Goal: Information Seeking & Learning: Compare options

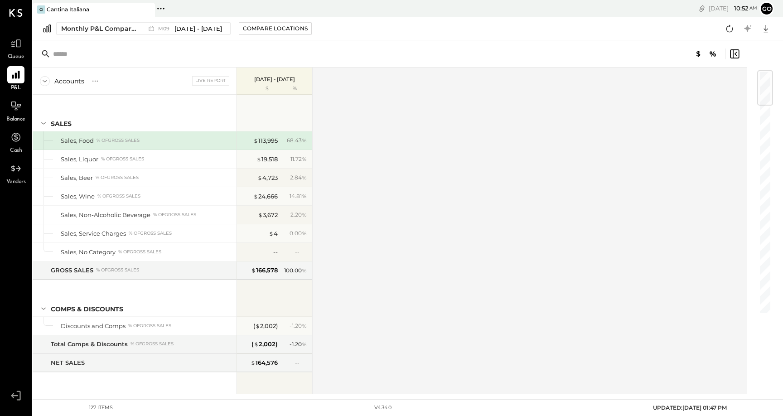
click at [23, 53] on span "Queue" at bounding box center [16, 57] width 17 height 8
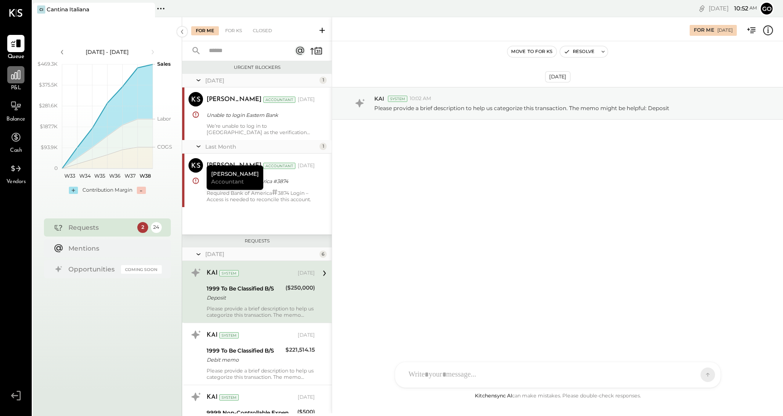
click at [17, 81] on div at bounding box center [15, 74] width 17 height 17
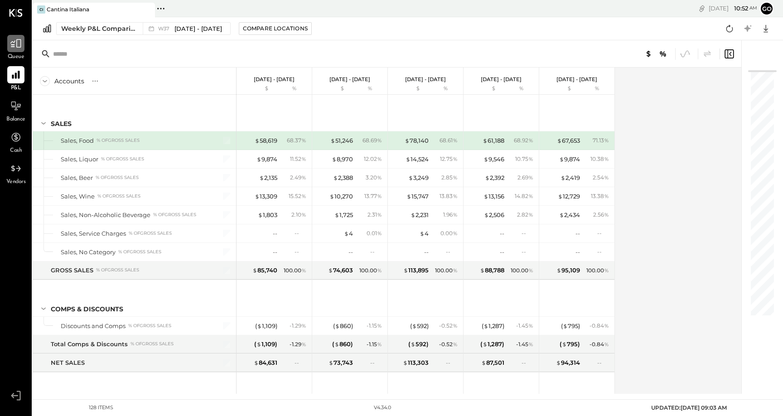
click at [19, 49] on icon at bounding box center [16, 44] width 12 height 12
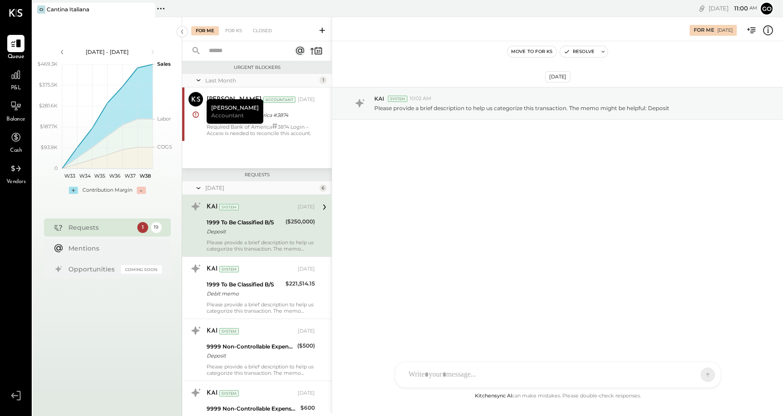
click at [15, 87] on span "P&L" at bounding box center [16, 88] width 10 height 8
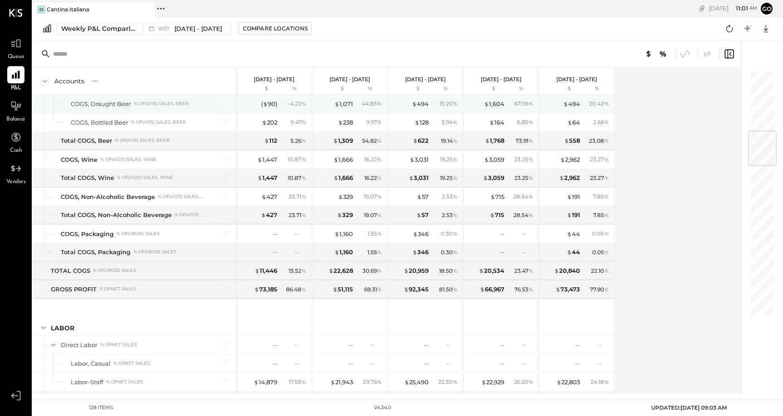
scroll to position [447, 0]
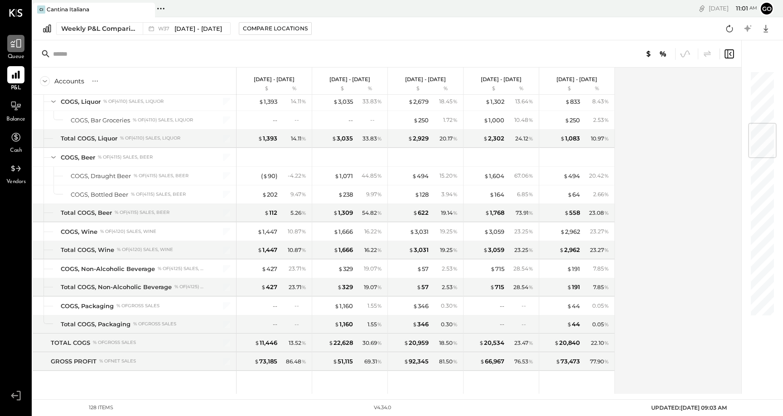
click at [18, 50] on div at bounding box center [15, 43] width 17 height 17
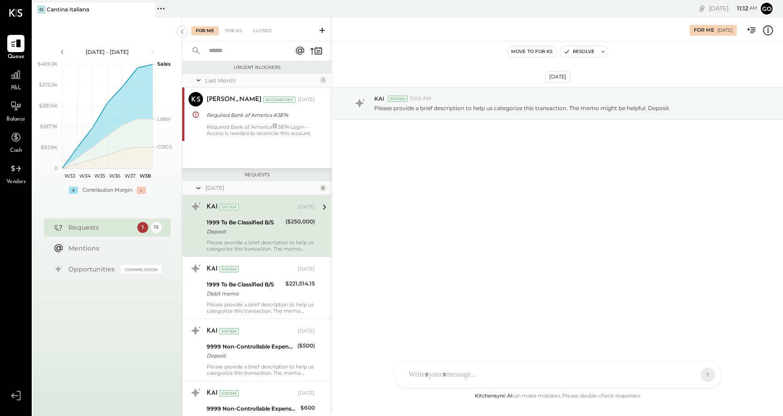
click at [322, 32] on icon at bounding box center [321, 30] width 5 height 5
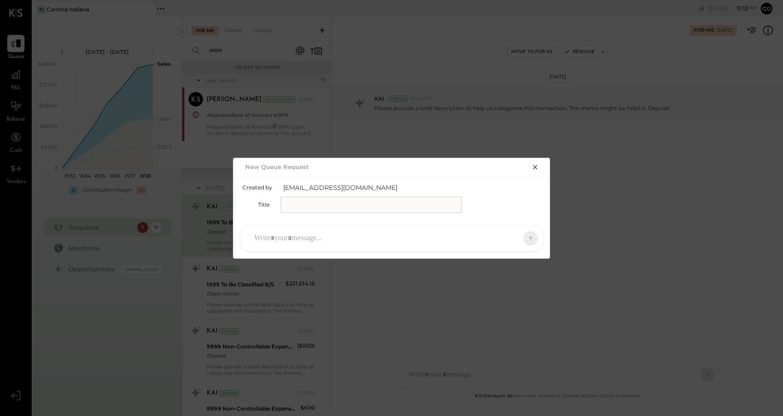
click at [317, 209] on input "text" at bounding box center [370, 205] width 181 height 16
click at [532, 168] on icon "button" at bounding box center [534, 167] width 7 height 7
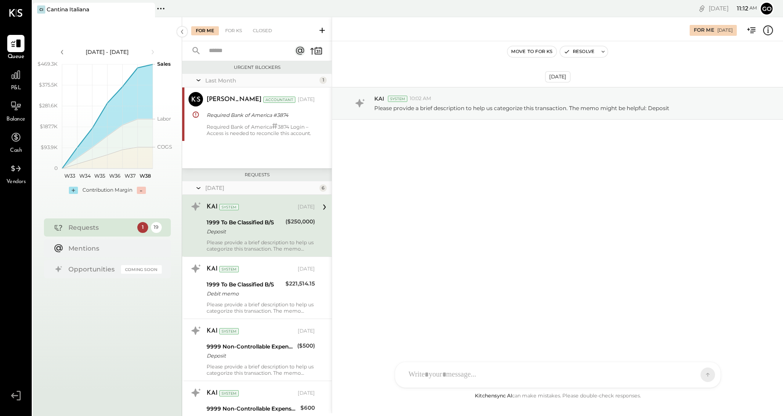
click at [324, 31] on icon at bounding box center [322, 30] width 9 height 9
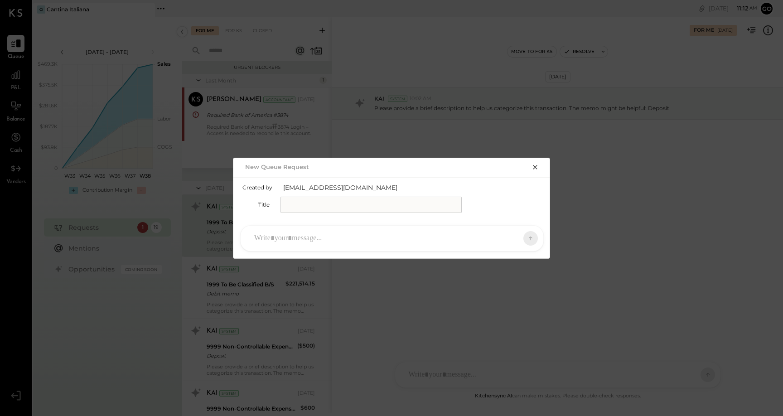
click at [317, 199] on input "text" at bounding box center [370, 205] width 181 height 16
type input "**********"
click at [534, 168] on icon "button" at bounding box center [535, 167] width 4 height 4
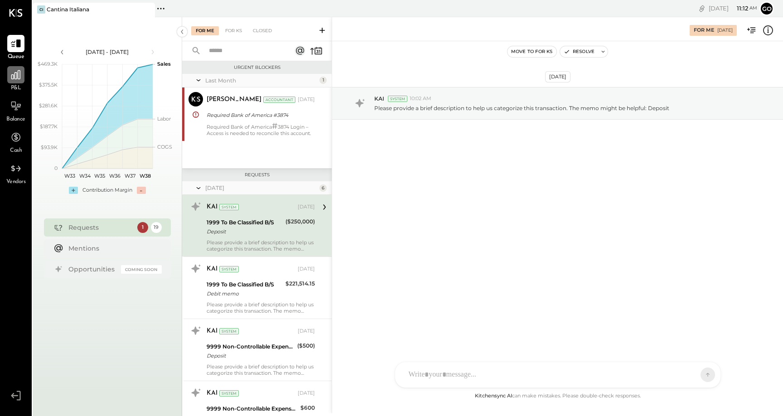
click at [14, 82] on div at bounding box center [15, 74] width 17 height 17
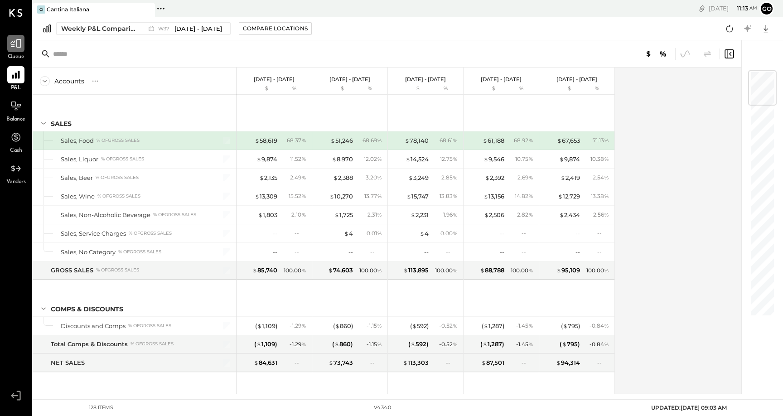
click at [18, 46] on icon at bounding box center [16, 44] width 12 height 12
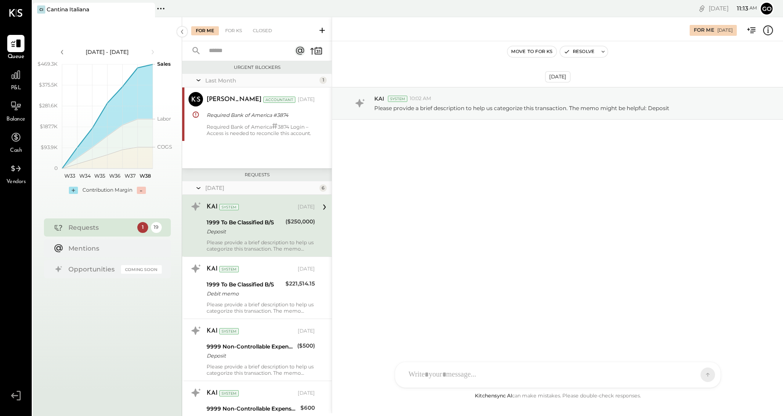
click at [22, 116] on span "Balance" at bounding box center [15, 120] width 19 height 8
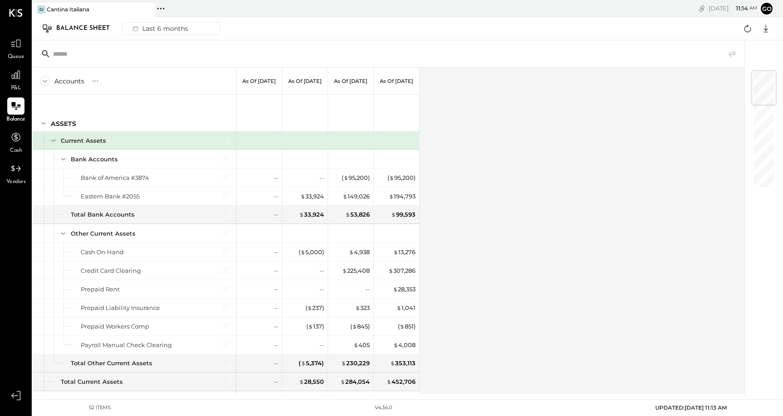
click at [13, 53] on span "Queue" at bounding box center [16, 57] width 17 height 8
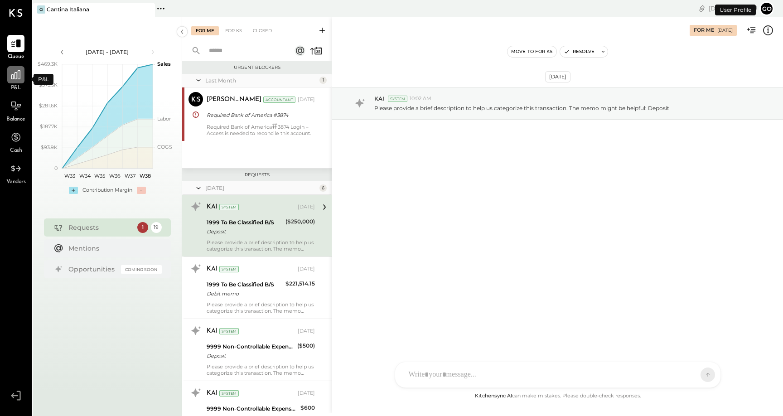
click at [17, 77] on icon at bounding box center [16, 75] width 12 height 12
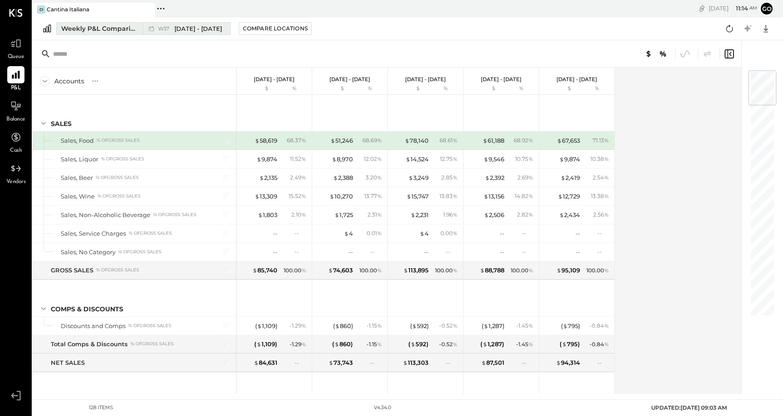
click at [218, 33] on div "W37 Sep 8 - 14, 2025" at bounding box center [184, 29] width 83 height 12
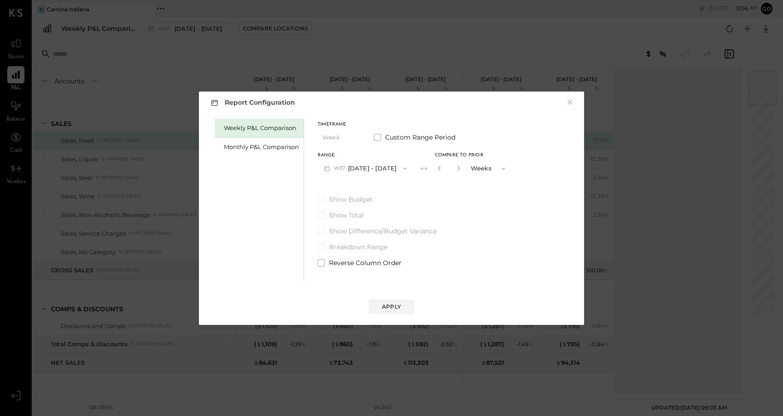
click at [490, 170] on button "Weeks" at bounding box center [488, 168] width 45 height 17
click at [425, 223] on div "Show Budget Show Total Show Difference/Budget Variance Breakdown Range Reverse …" at bounding box center [415, 231] width 194 height 72
click at [568, 102] on button "×" at bounding box center [570, 102] width 8 height 9
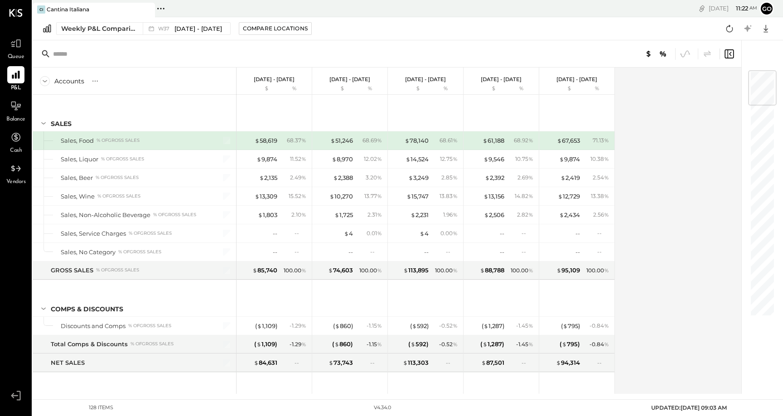
click at [19, 52] on div "Queue" at bounding box center [15, 48] width 17 height 26
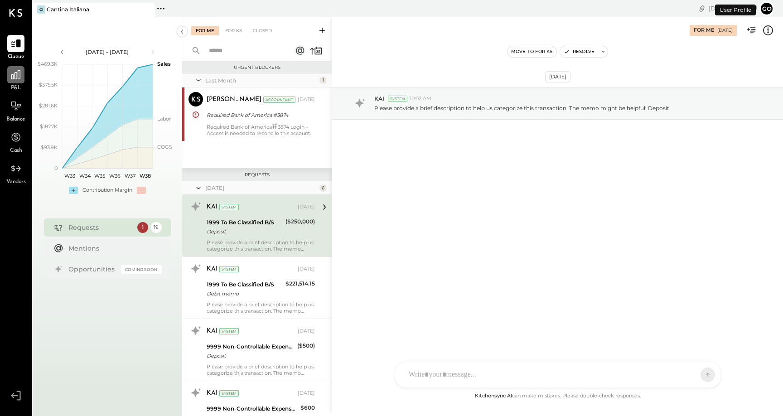
click at [16, 73] on icon at bounding box center [15, 74] width 9 height 9
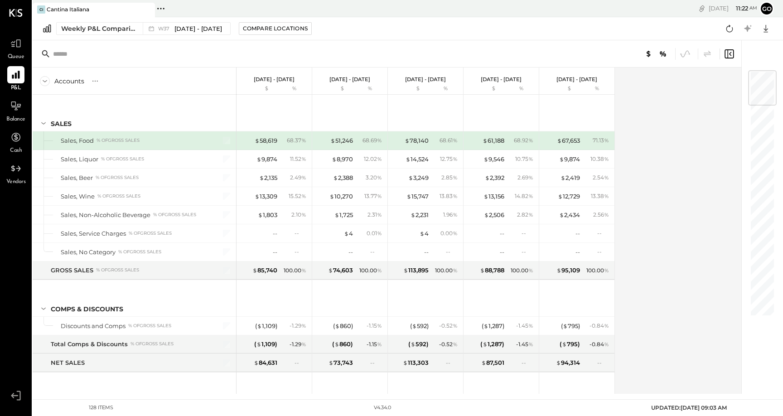
click at [357, 149] on div "$ 51,246 68.69 %" at bounding box center [351, 140] width 68 height 18
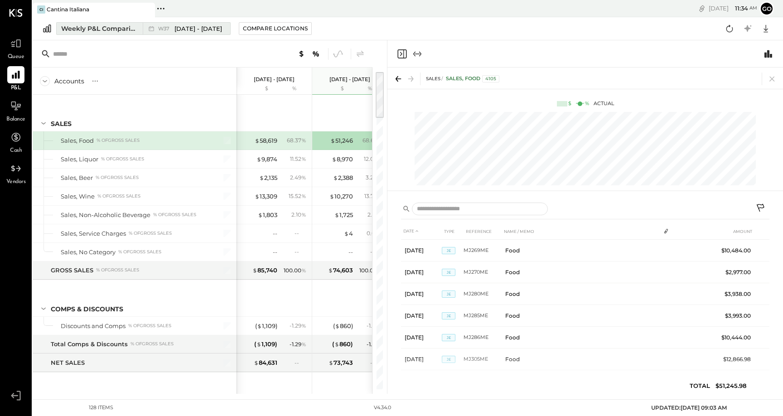
click at [190, 28] on span "Sep 8 - 14, 2025" at bounding box center [198, 28] width 48 height 9
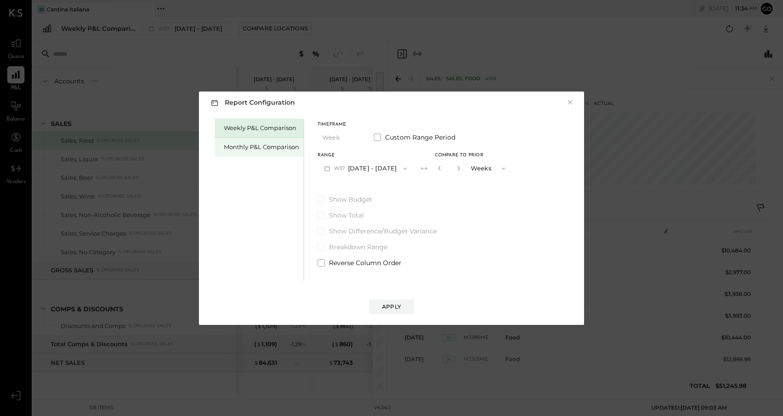
click at [277, 153] on div "Monthly P&L Comparison" at bounding box center [259, 147] width 89 height 19
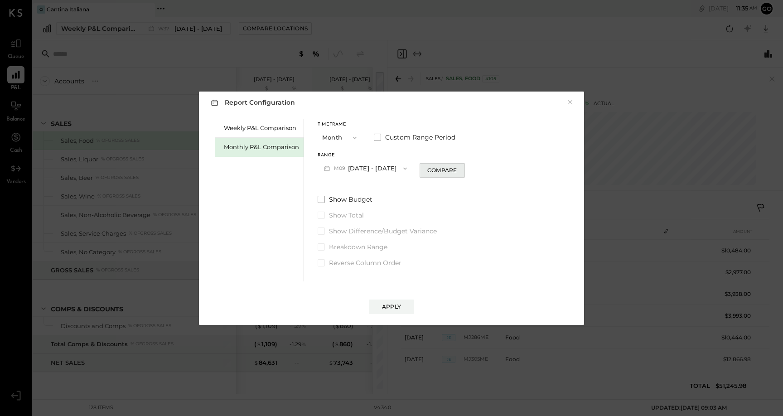
click at [447, 172] on div "Compare" at bounding box center [441, 170] width 29 height 8
click at [487, 170] on button "Months" at bounding box center [488, 168] width 45 height 17
click at [490, 165] on div "Months" at bounding box center [489, 168] width 44 height 16
click at [367, 170] on button "M09 Sep 1 - 30, 2025" at bounding box center [366, 168] width 96 height 17
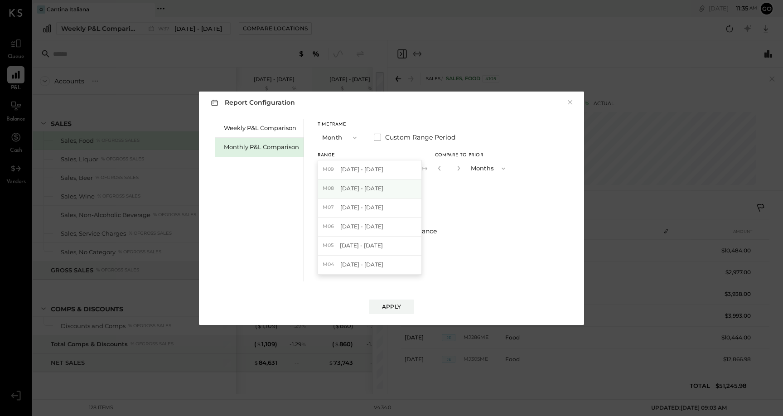
click at [370, 194] on div "M08 Aug 1 - 31, 2025" at bounding box center [369, 188] width 103 height 19
click at [370, 166] on button "M08 Aug 1 - 31, 2025" at bounding box center [366, 168] width 96 height 17
click at [372, 170] on span "[DATE] - [DATE]" at bounding box center [361, 169] width 43 height 8
click at [391, 309] on div "Apply" at bounding box center [391, 307] width 19 height 8
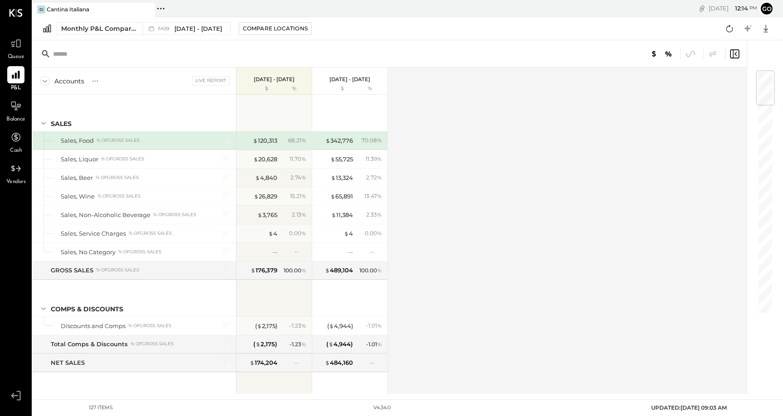
click at [14, 56] on span "Queue" at bounding box center [16, 57] width 17 height 8
